Goal: Task Accomplishment & Management: Use online tool/utility

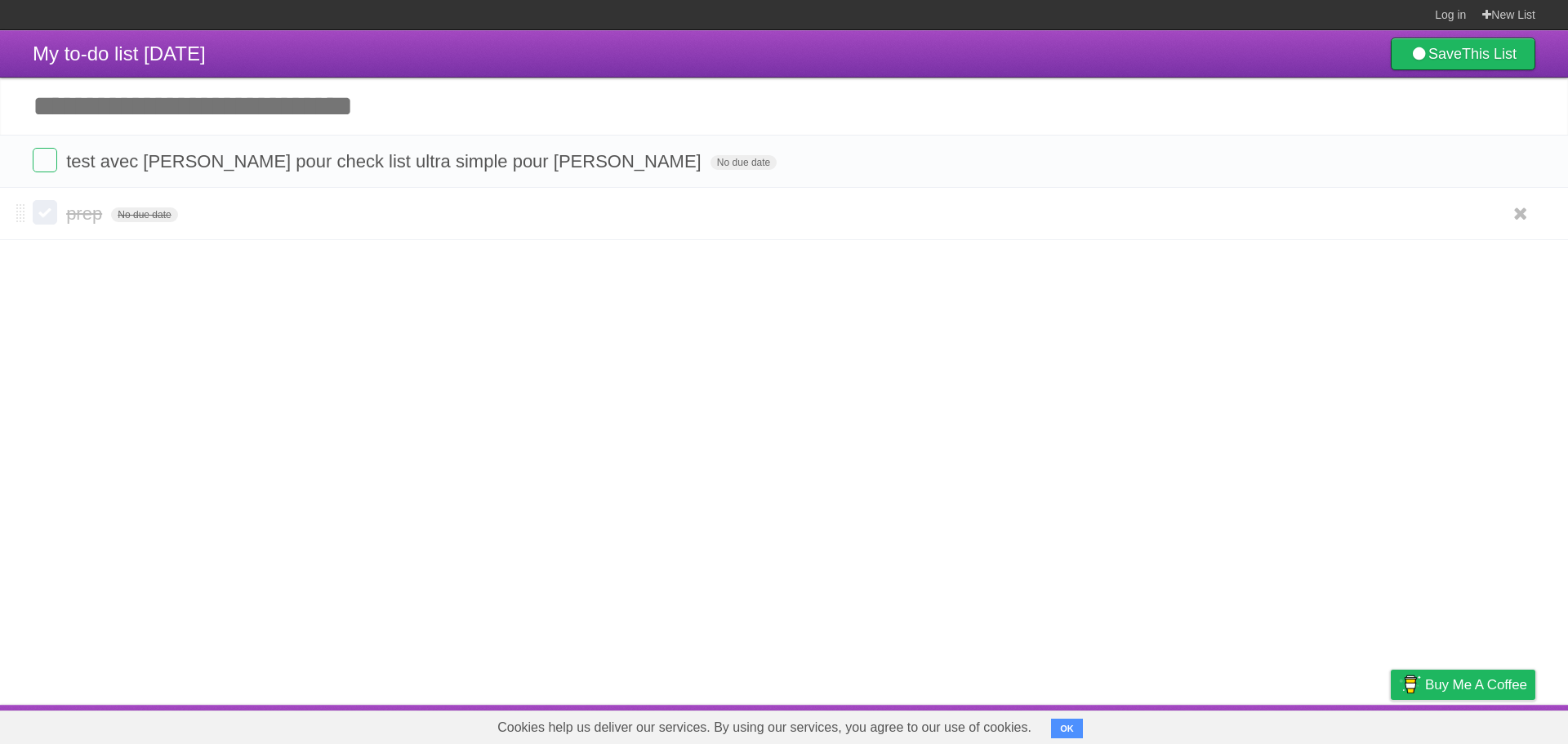
click at [196, 216] on form "prep No due date White Red Blue Green Purple Orange" at bounding box center [784, 213] width 1503 height 27
click at [105, 219] on span "prep" at bounding box center [86, 213] width 40 height 20
click at [182, 212] on form "prep No due date White Red Blue Green Purple Orange" at bounding box center [784, 213] width 1503 height 27
click at [105, 215] on span "prep" at bounding box center [86, 213] width 40 height 20
click at [130, 165] on span "test avec [PERSON_NAME] pour check list ultra simple pour [PERSON_NAME]" at bounding box center [385, 161] width 639 height 20
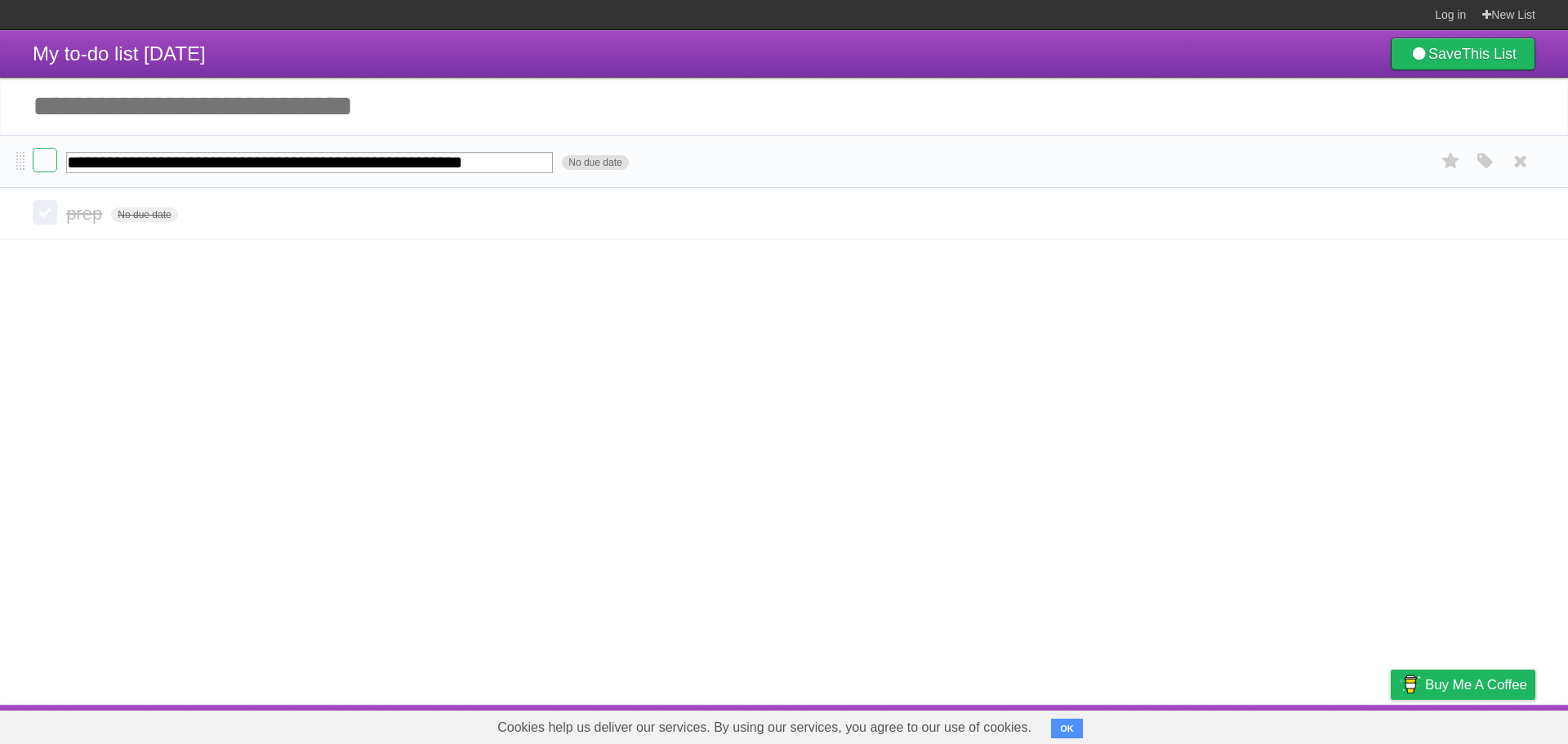
click at [651, 160] on form "**********" at bounding box center [784, 161] width 1503 height 27
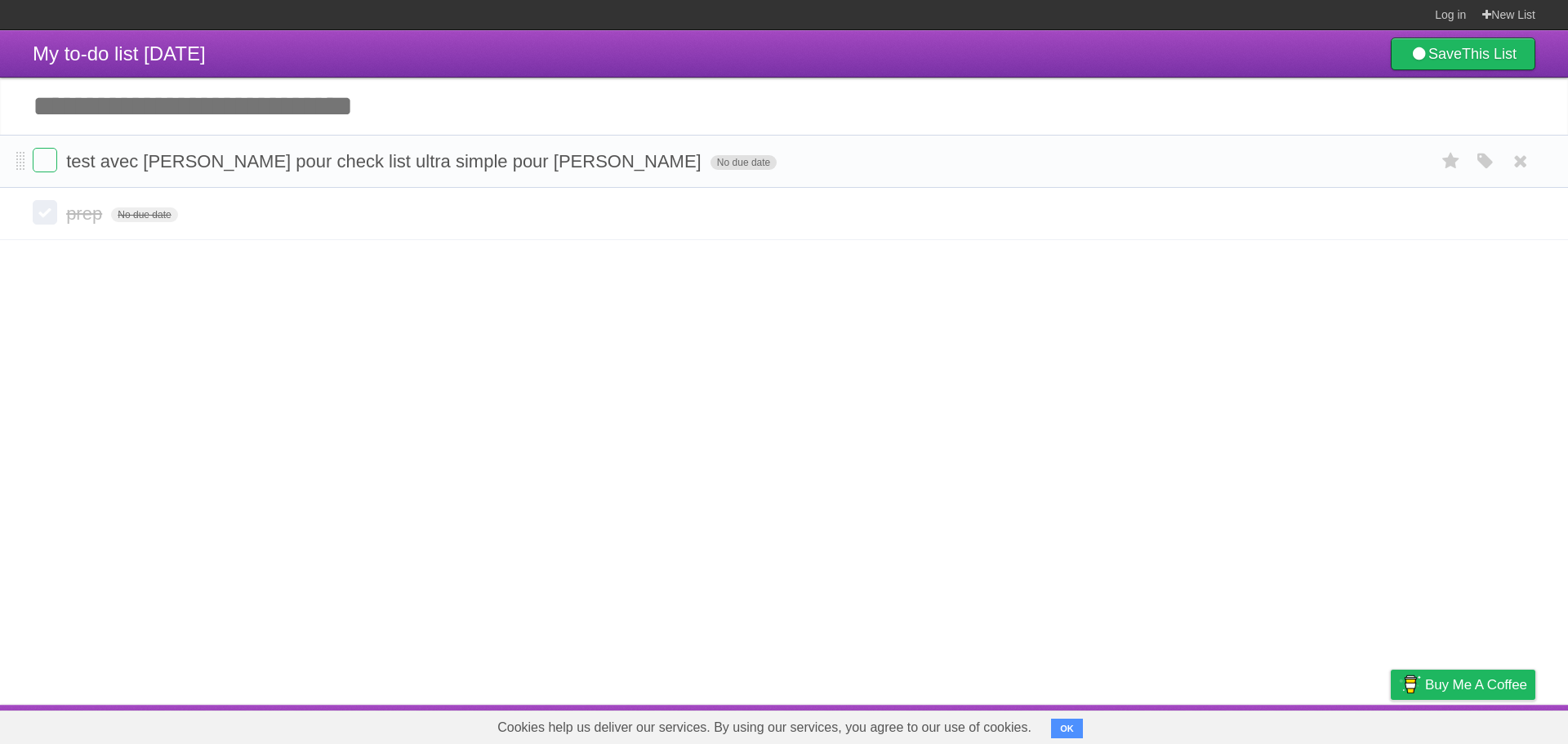
click at [710, 158] on span "No due date" at bounding box center [743, 163] width 66 height 15
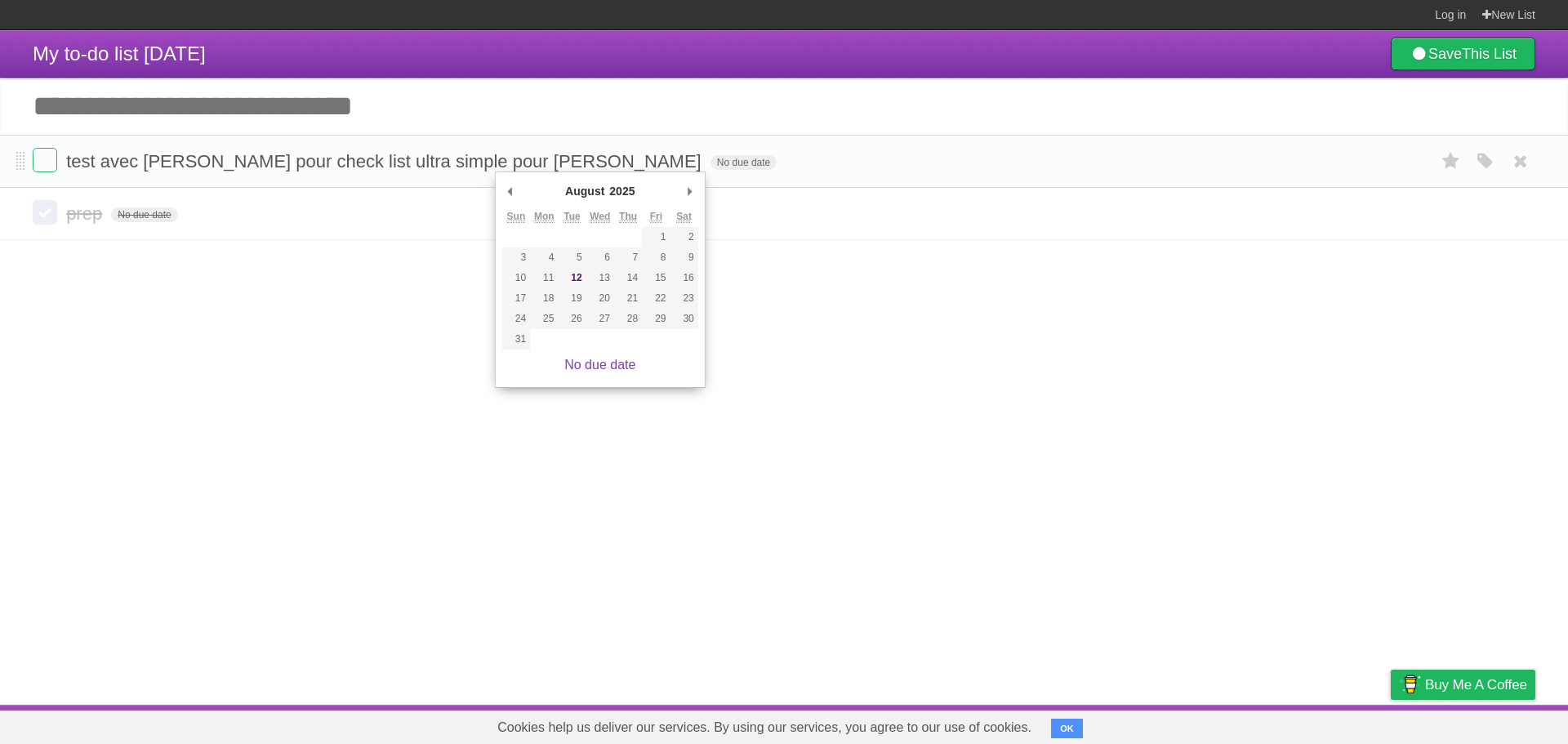
click at [608, 149] on li "test avec [PERSON_NAME] pour check list ultra simple pour [PERSON_NAME] due dat…" at bounding box center [784, 161] width 1568 height 53
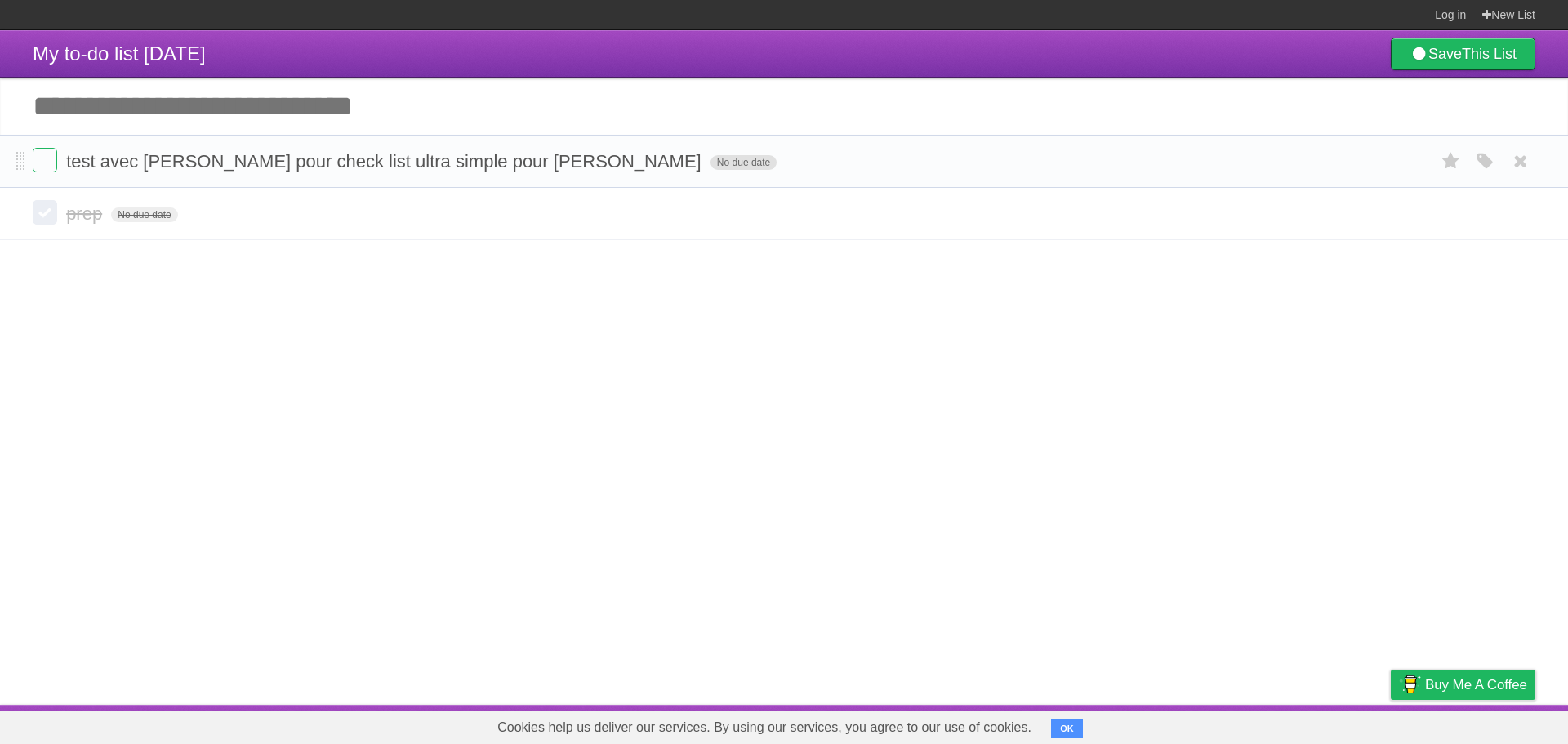
click at [710, 161] on span "No due date" at bounding box center [743, 163] width 66 height 15
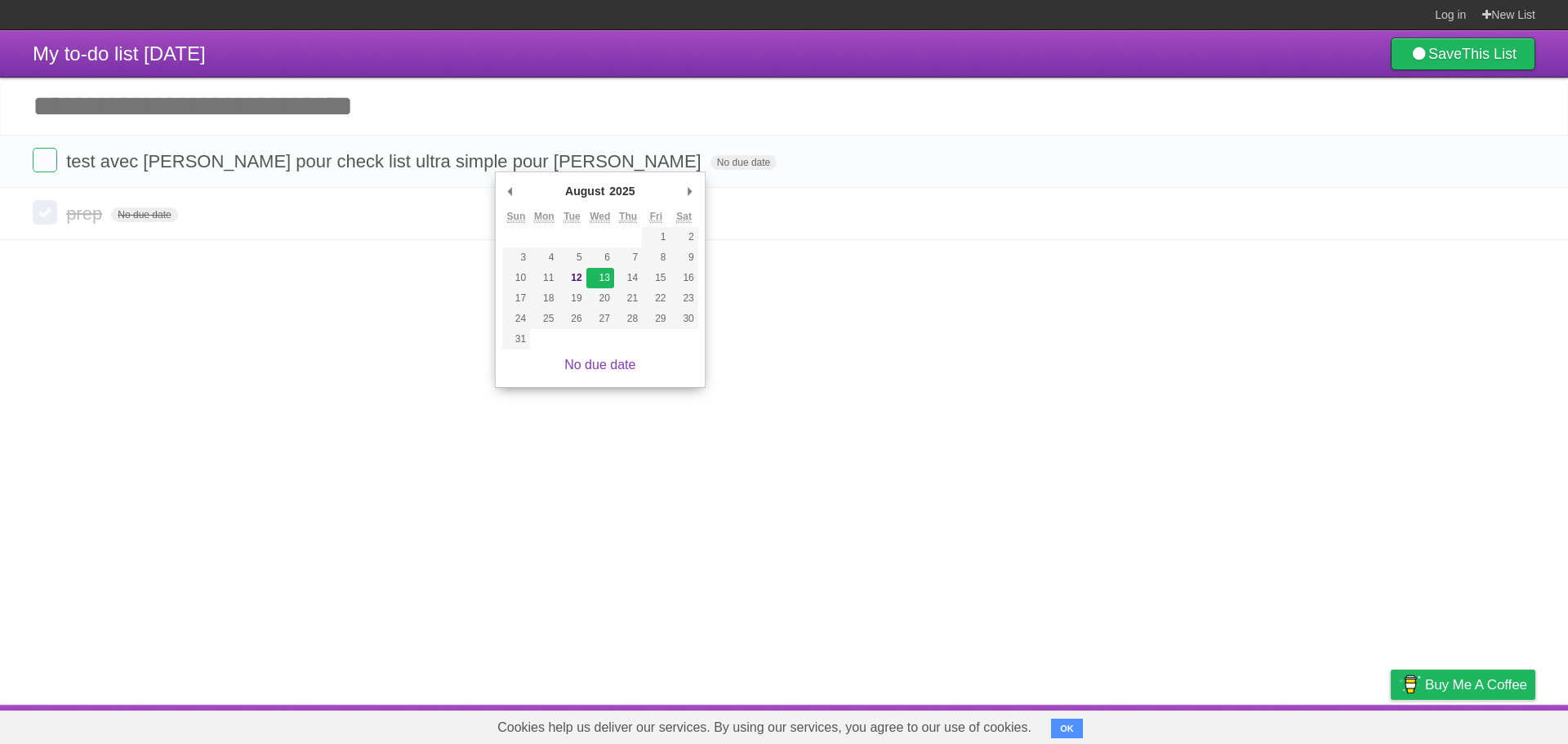
type span "[DATE]"
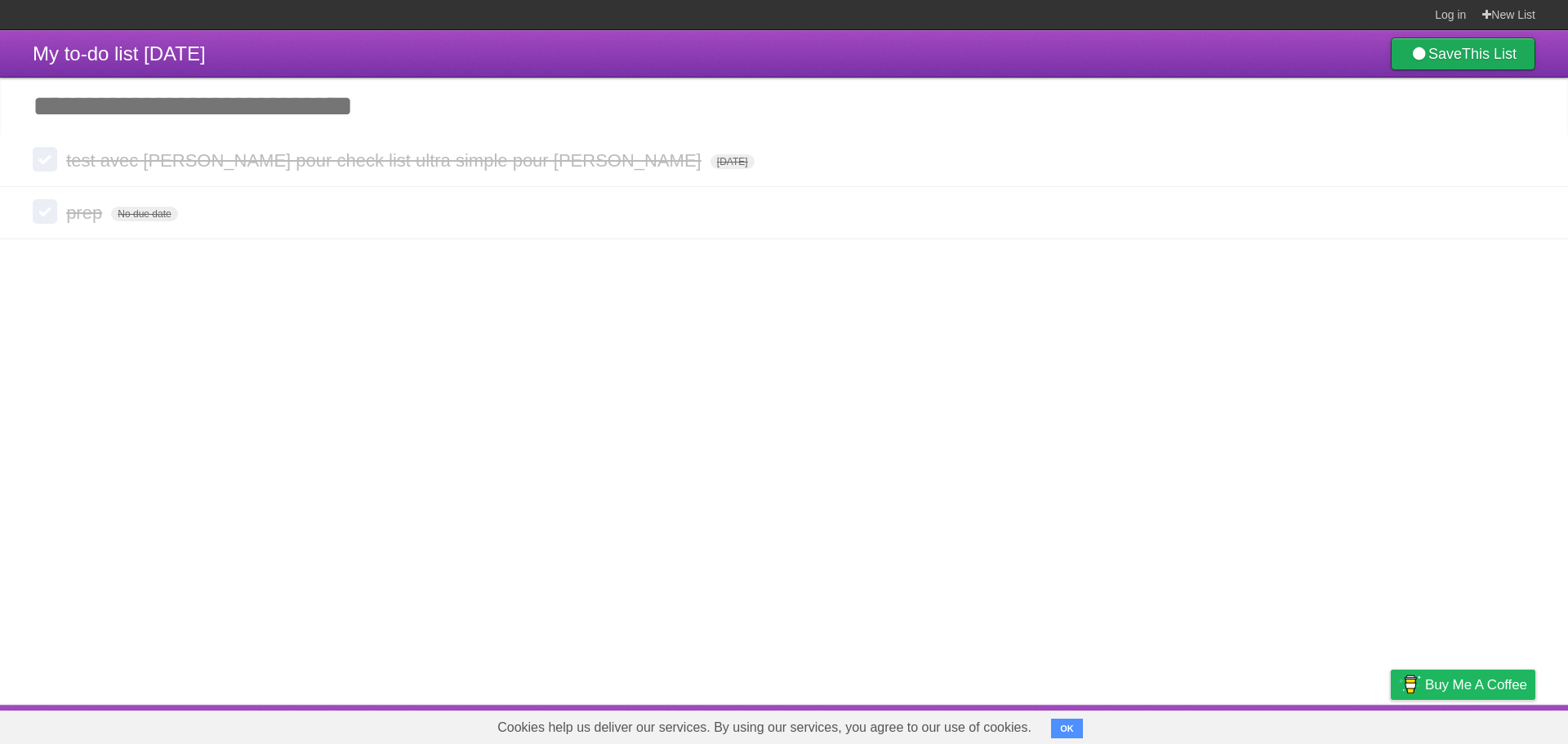
click at [1503, 63] on link "Save This List" at bounding box center [1462, 54] width 144 height 33
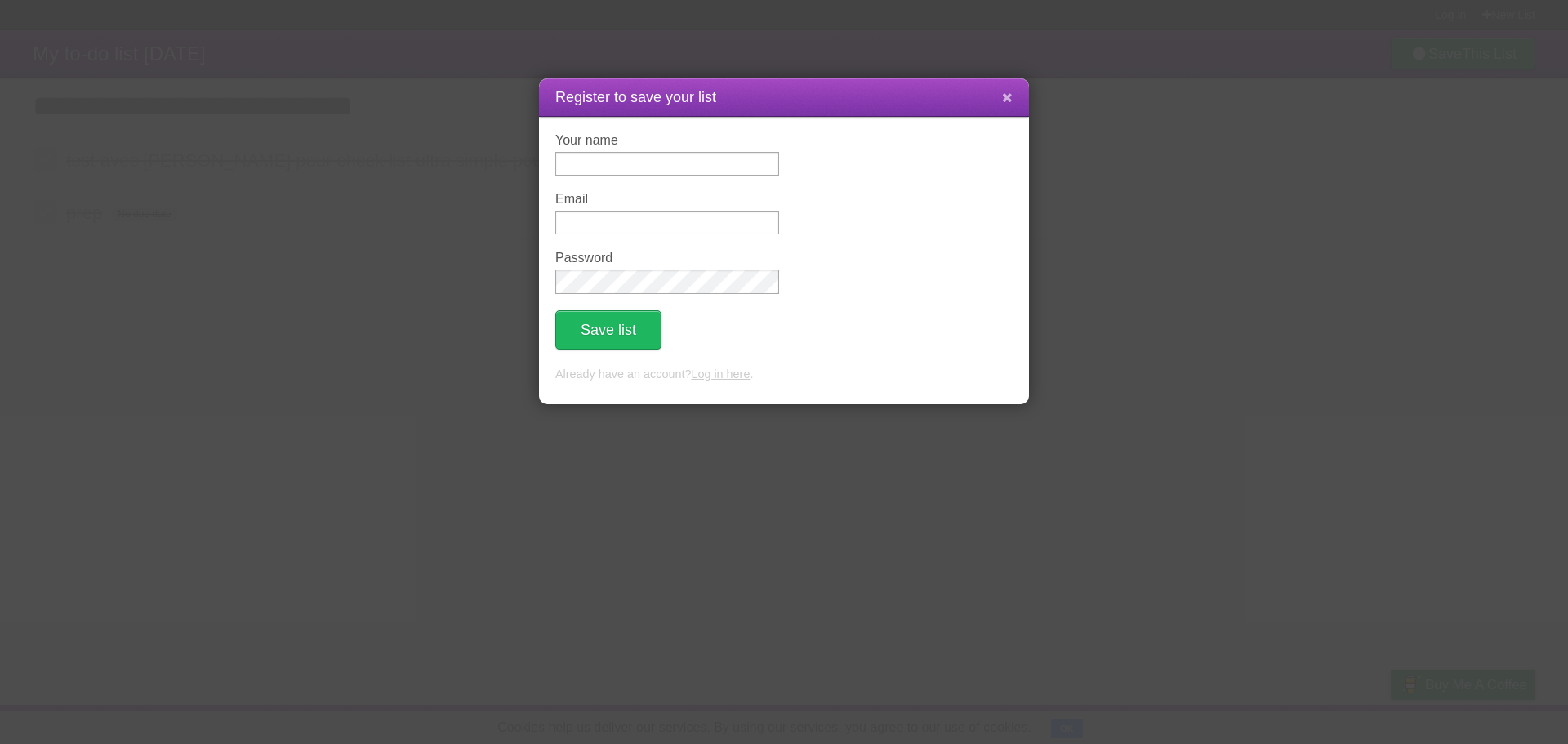
click at [1002, 90] on button at bounding box center [1007, 98] width 35 height 31
